Goal: Navigation & Orientation: Find specific page/section

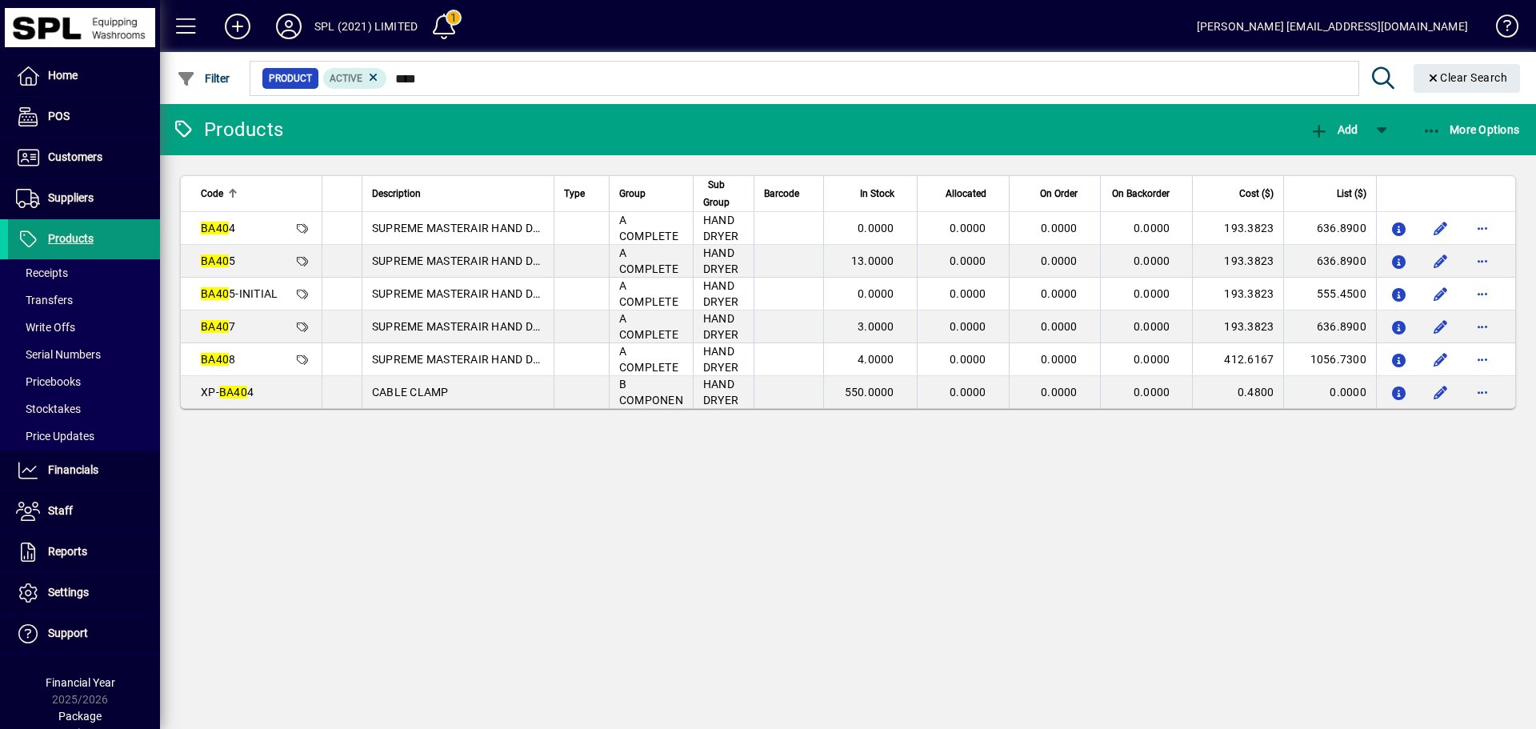
click at [66, 245] on span "Products" at bounding box center [71, 238] width 46 height 13
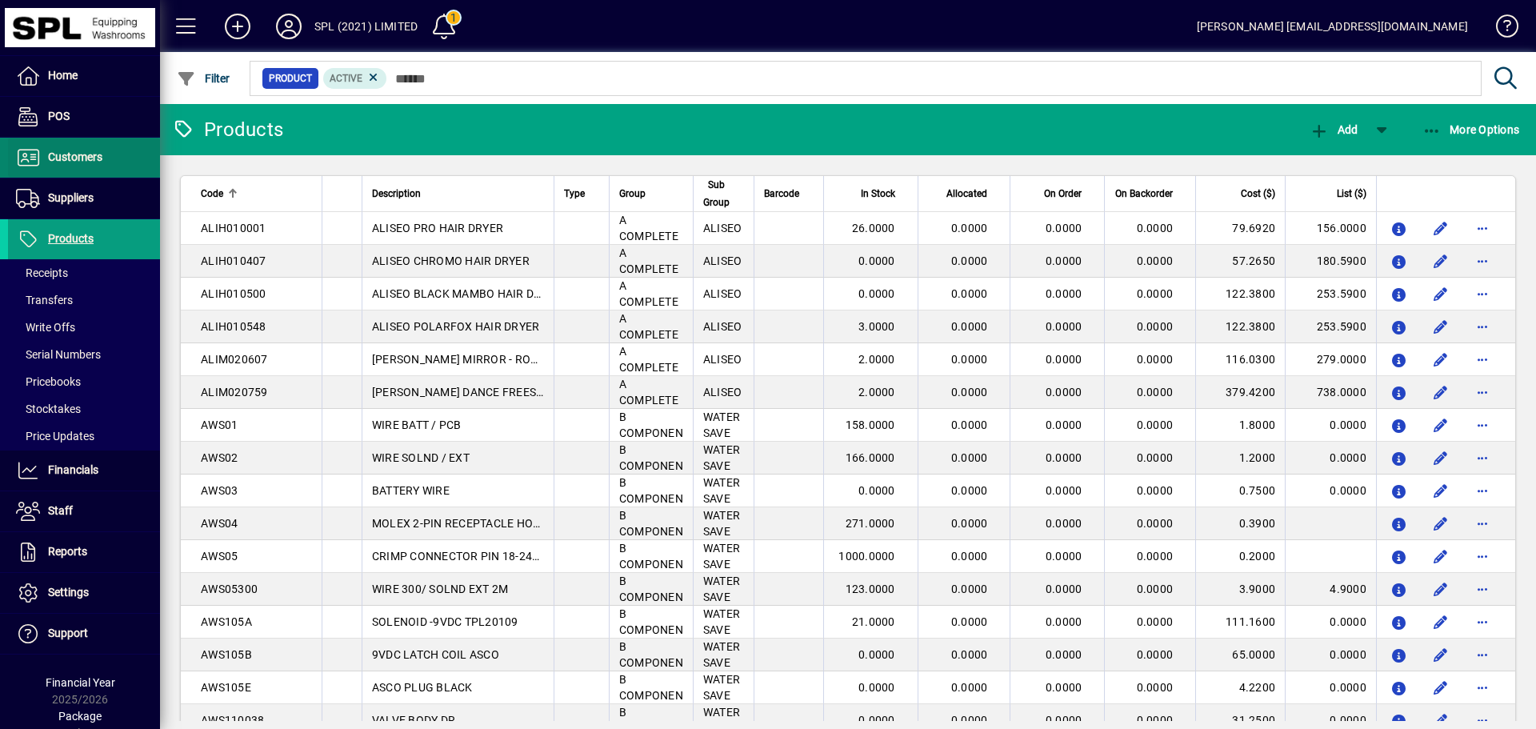
click at [64, 157] on span "Customers" at bounding box center [75, 156] width 54 height 13
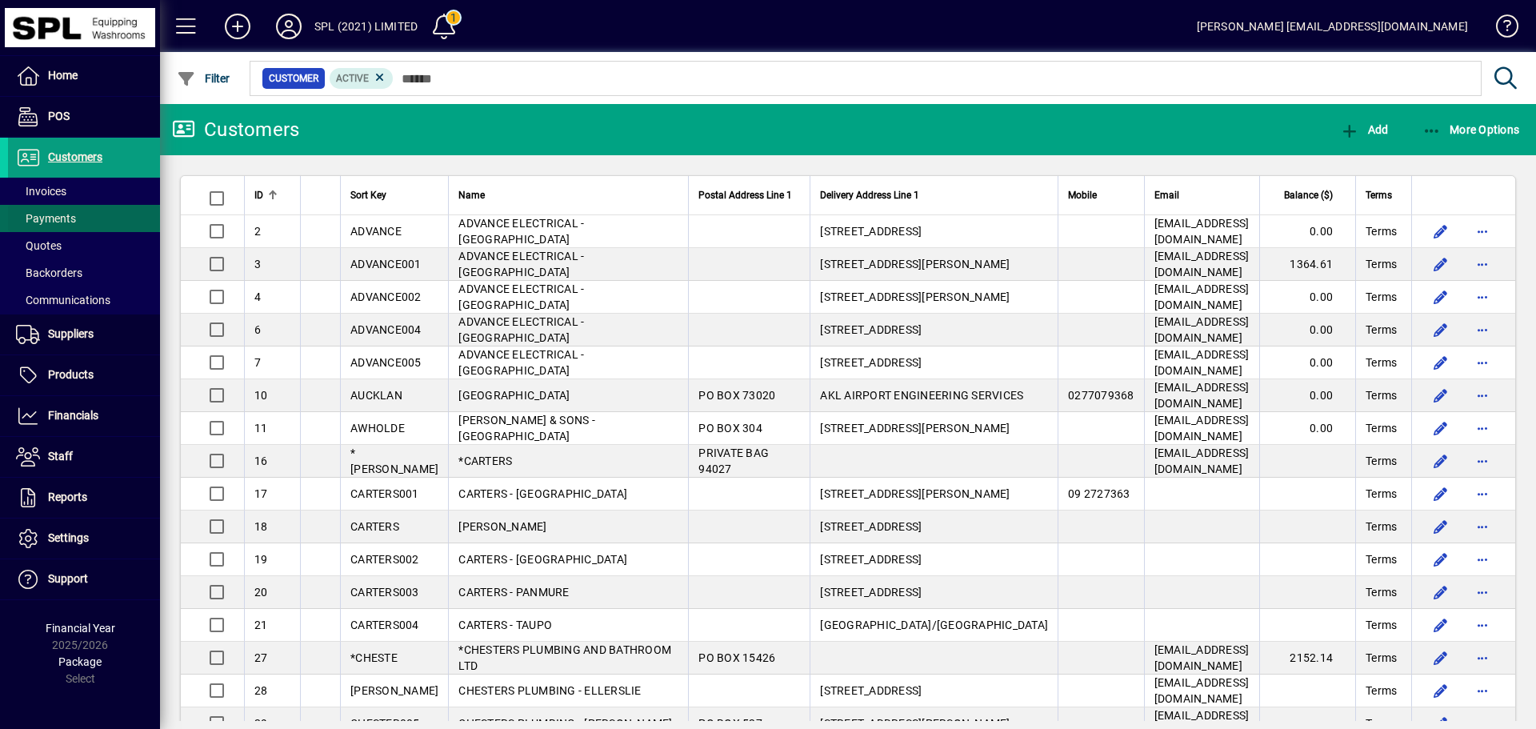
click at [63, 200] on span at bounding box center [84, 218] width 152 height 38
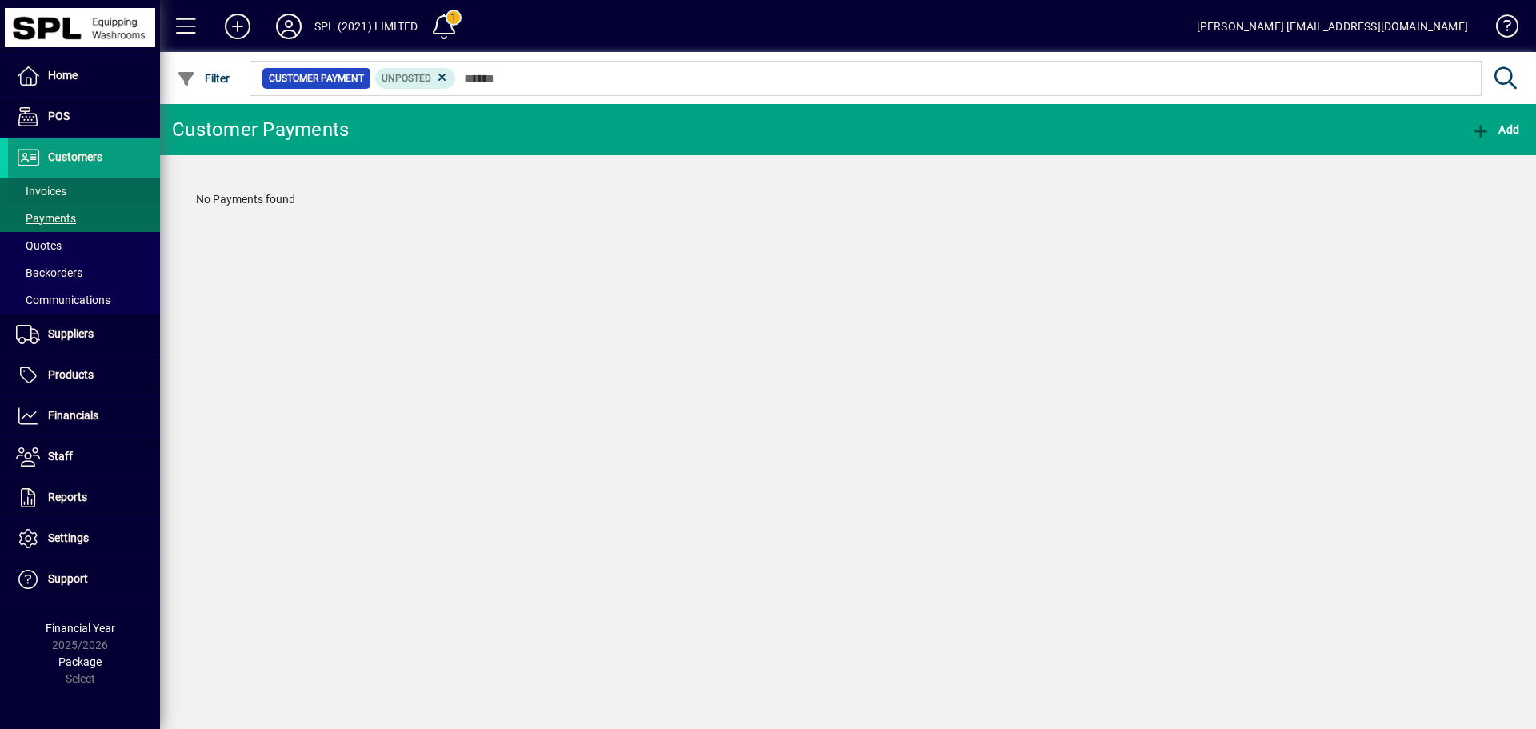
click at [54, 184] on span "Invoices" at bounding box center [37, 191] width 58 height 17
